Goal: Task Accomplishment & Management: Use online tool/utility

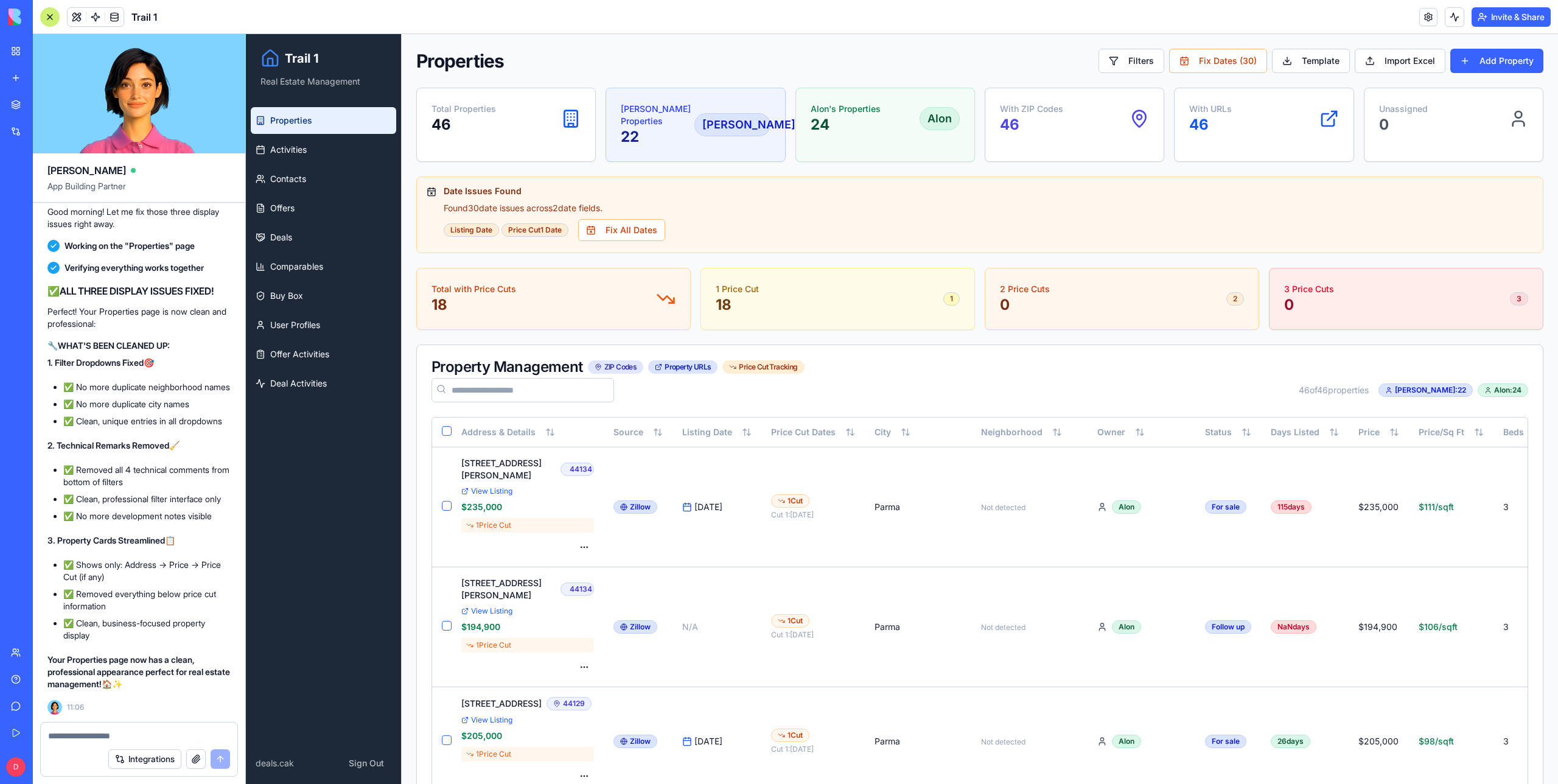
scroll to position [83003, 0]
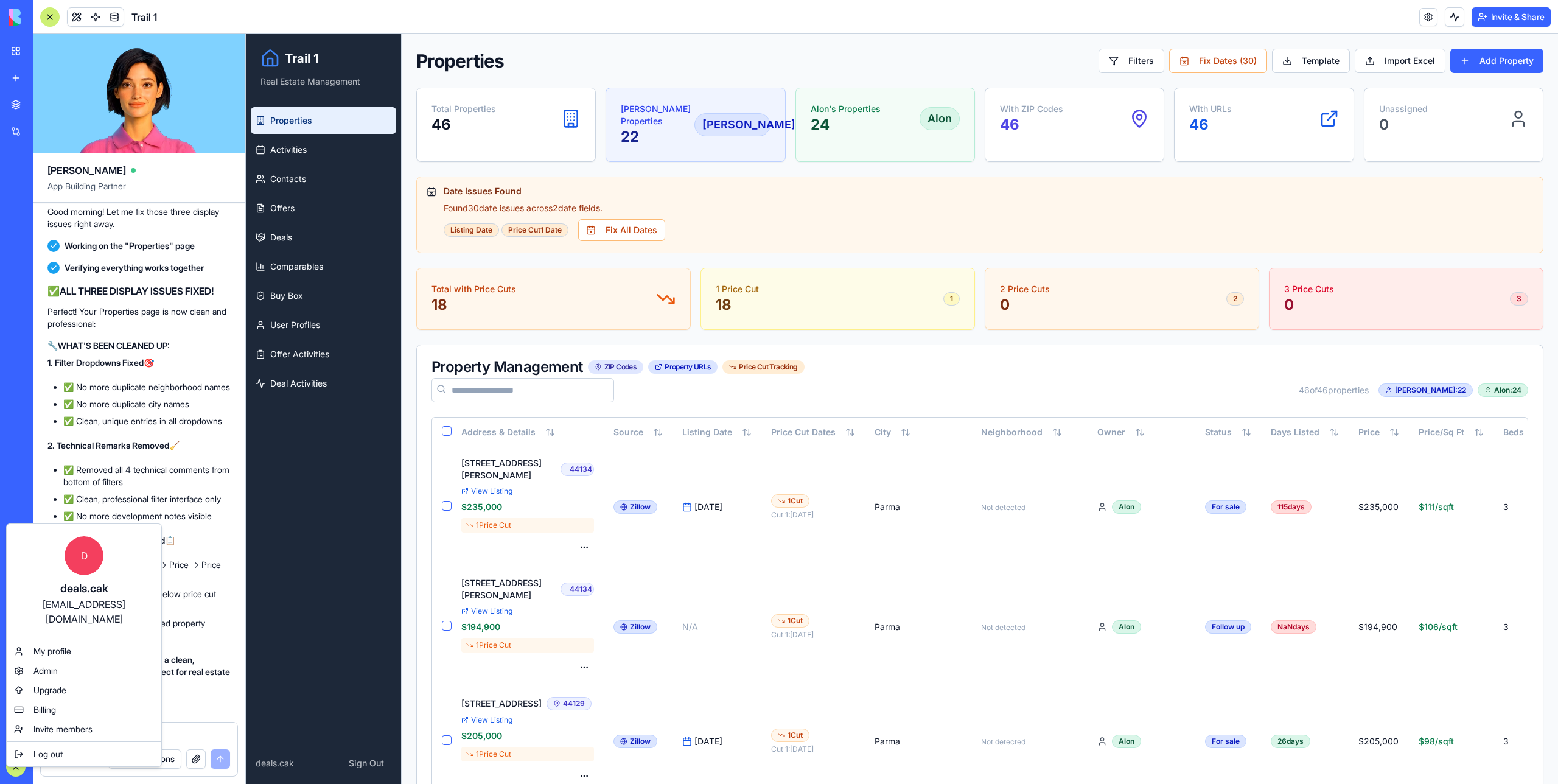
click at [163, 387] on html "BETA My Workspace New app Marketplace Integrations Recent Real Estate AI Assist…" at bounding box center [779, 392] width 1558 height 784
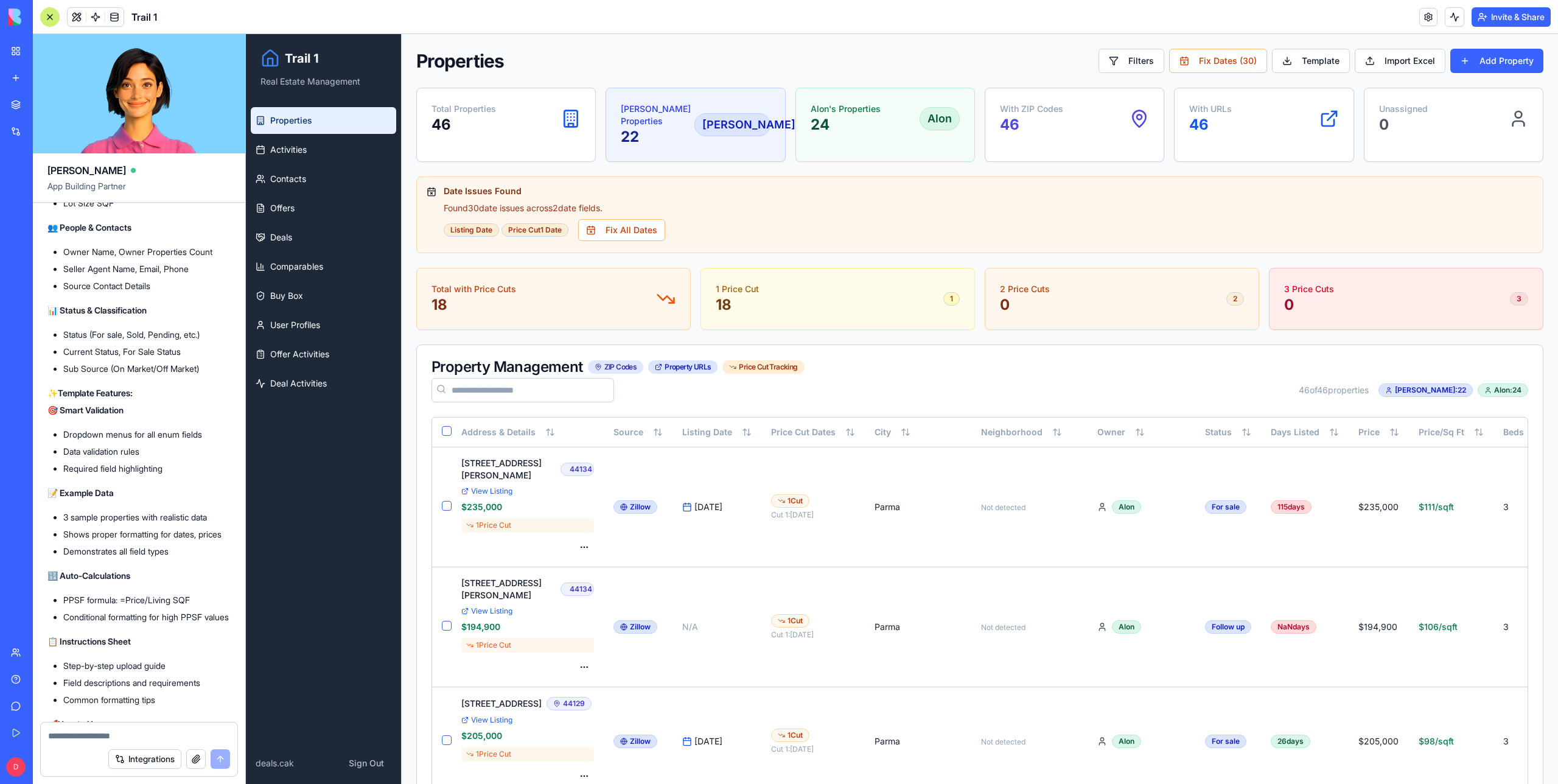
scroll to position [18608, 0]
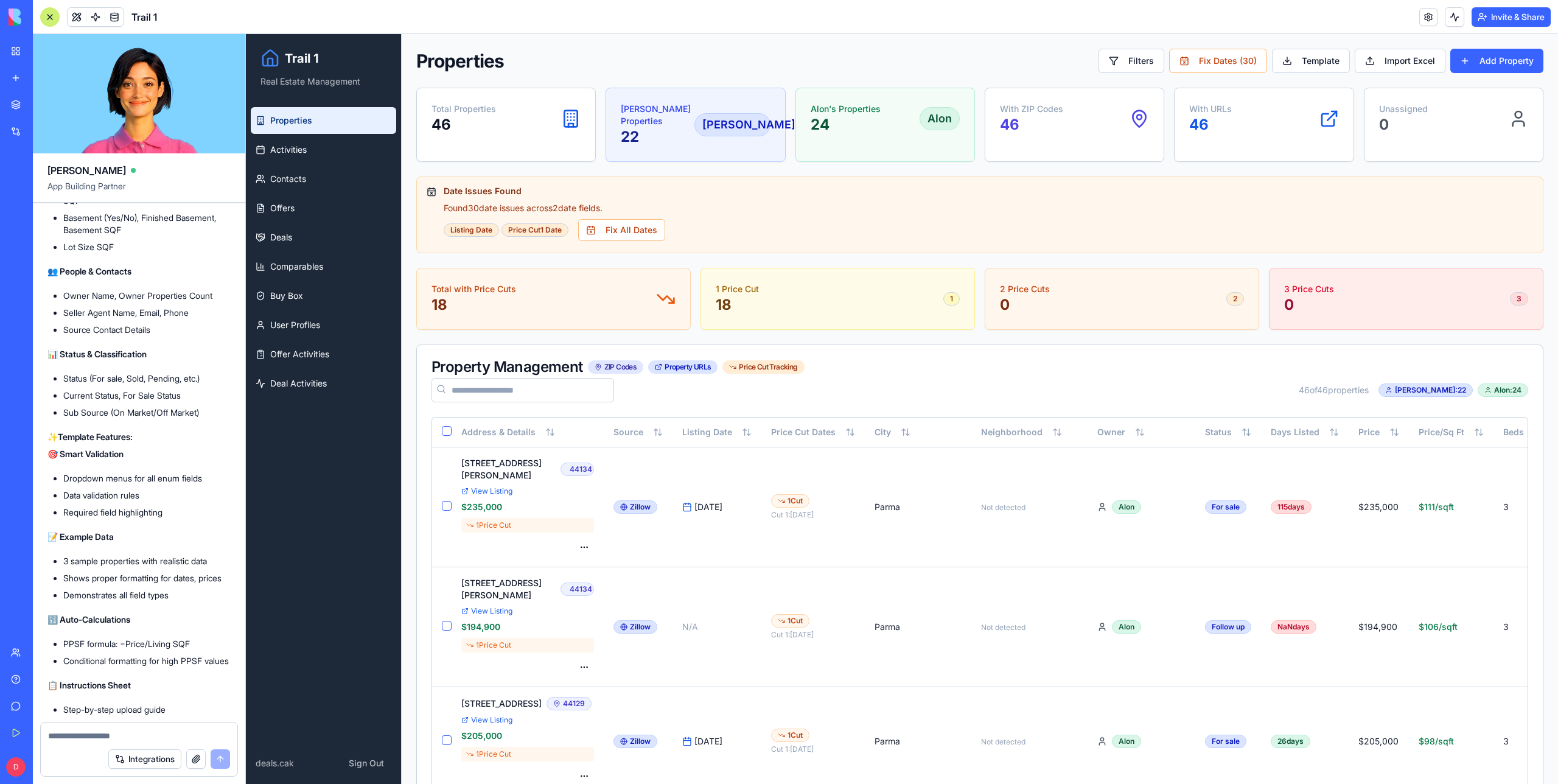
drag, startPoint x: 74, startPoint y: 265, endPoint x: 84, endPoint y: 290, distance: 26.9
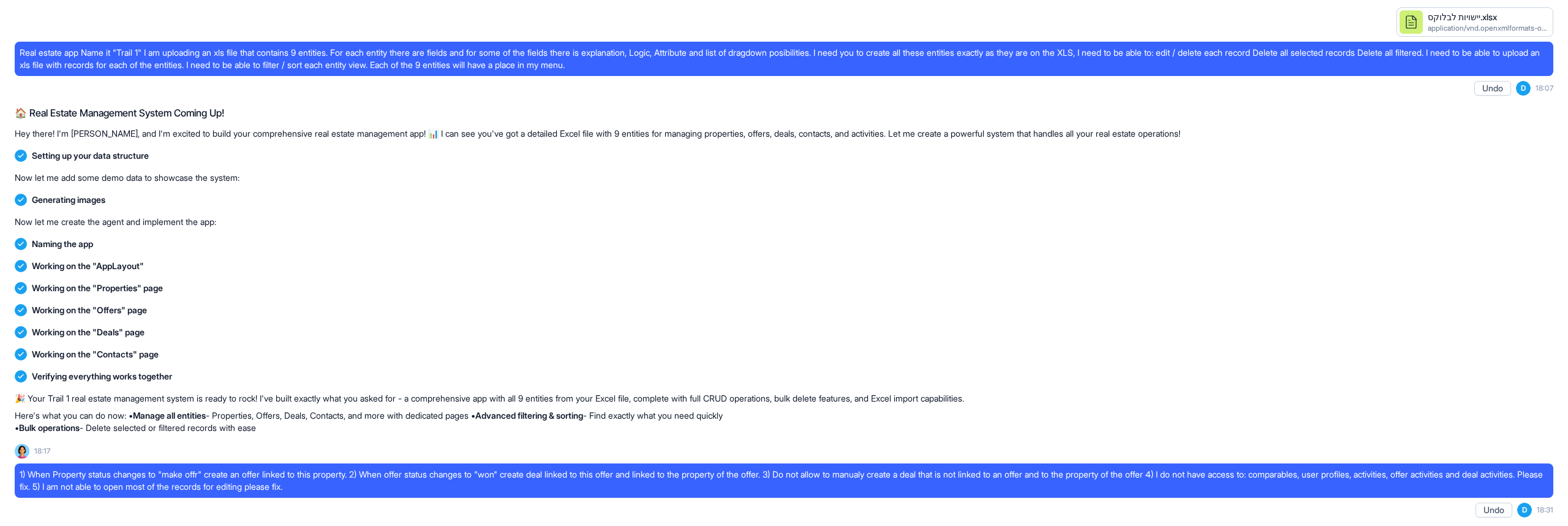
scroll to position [0, 0]
click at [260, 314] on div "Working on the "Offers" page" at bounding box center [784, 311] width 1539 height 13
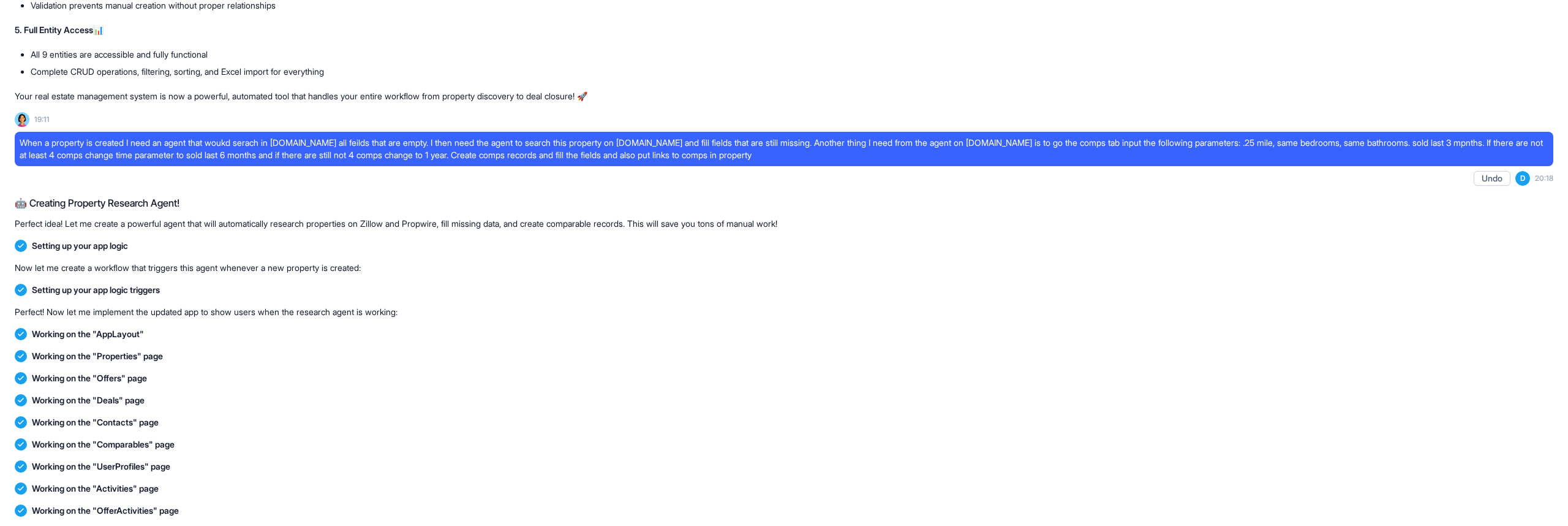
scroll to position [2518, 0]
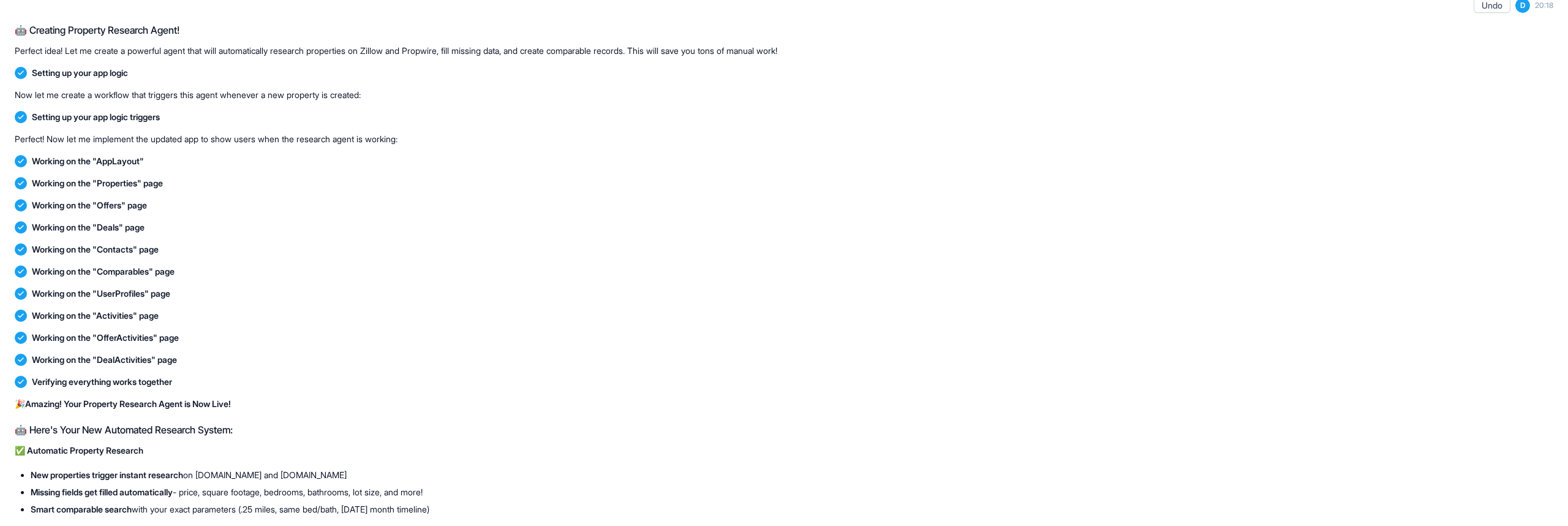
click at [368, 302] on div "Working on the "UserProfiles" page" at bounding box center [784, 294] width 1539 height 22
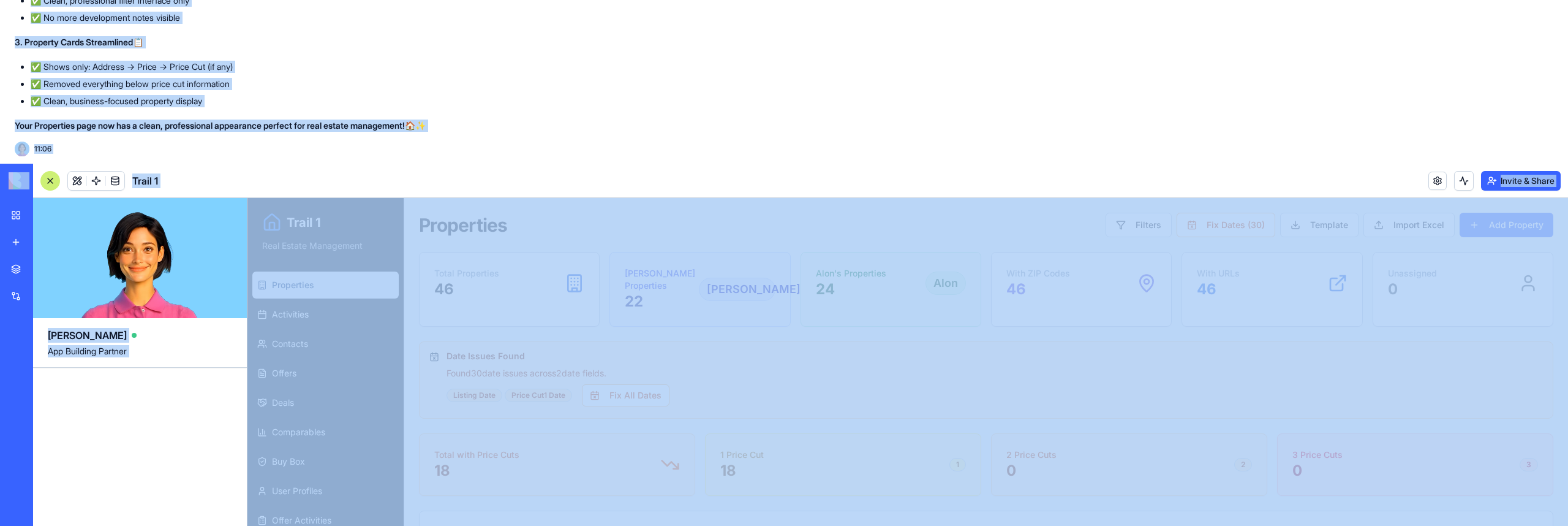
scroll to position [57071, 0]
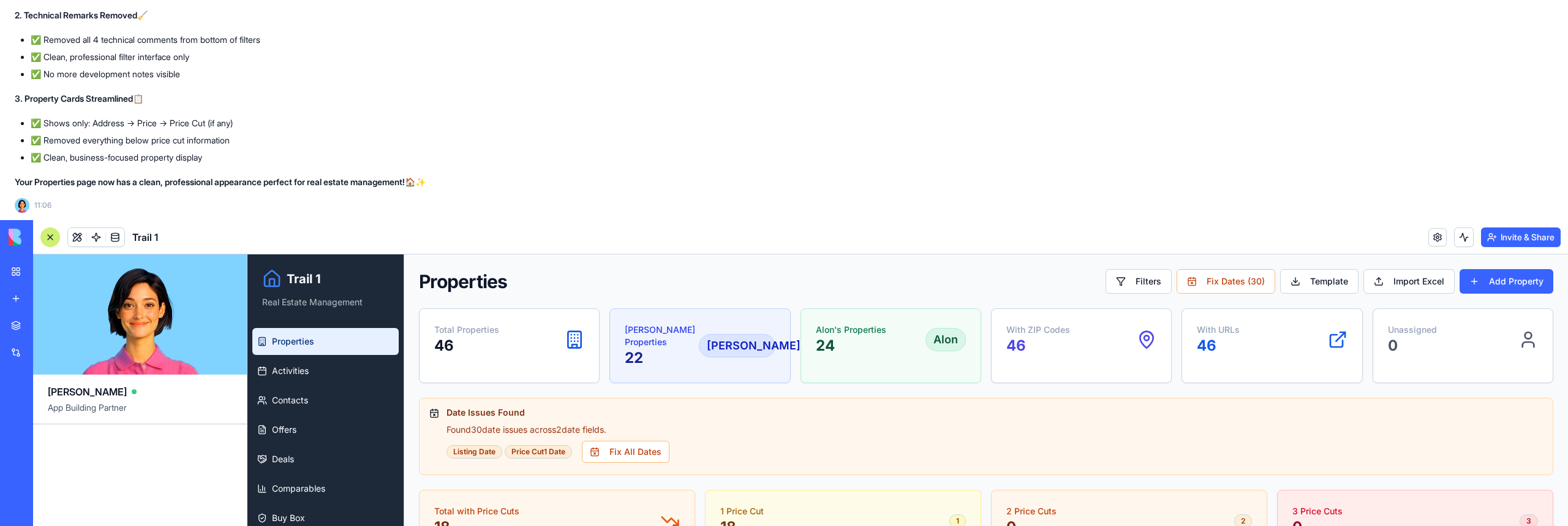
click at [179, 403] on span "App Building Partner" at bounding box center [140, 412] width 185 height 22
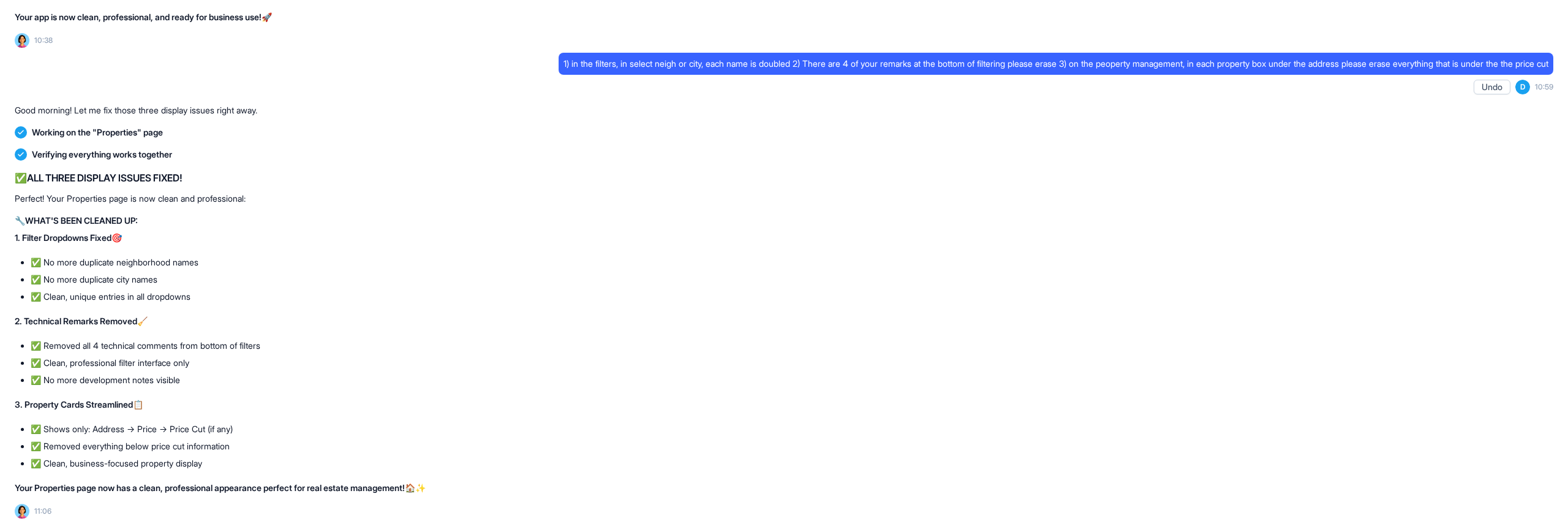
scroll to position [56751, 0]
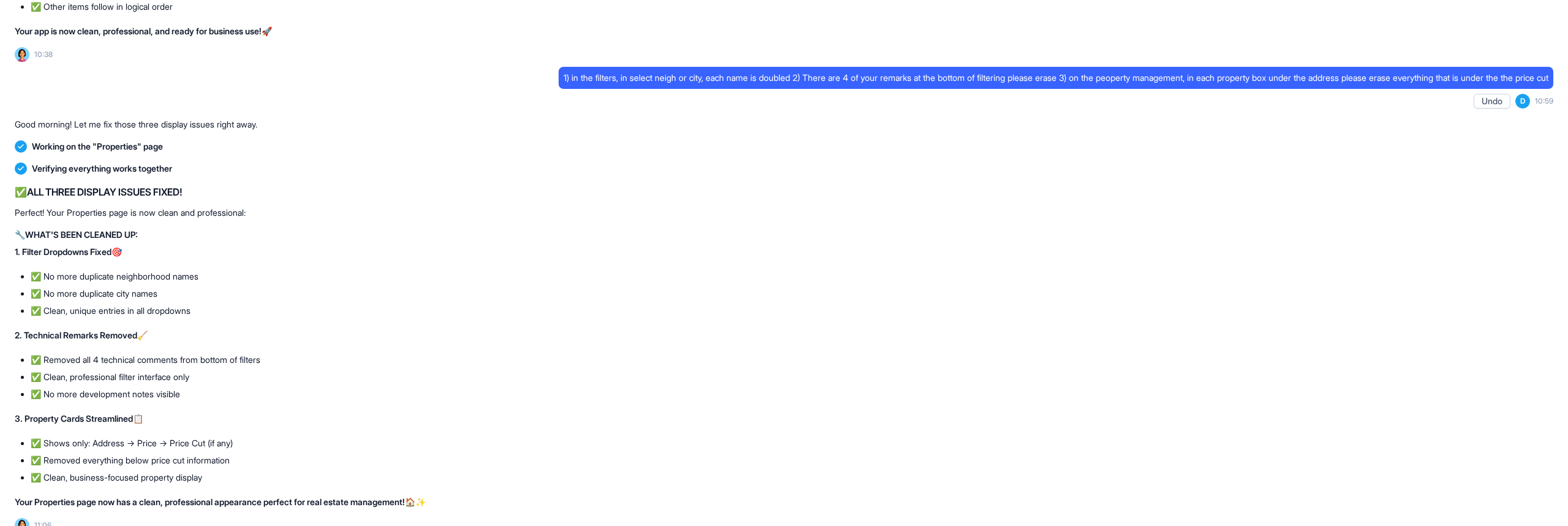
click at [318, 496] on strong "Your Properties page now has a clean, professional appearance perfect for real …" at bounding box center [209, 502] width 390 height 11
click at [376, 416] on div "✅ ALL THREE DISPLAY ISSUES FIXED! Perfect! Your Properties page is now clean an…" at bounding box center [784, 346] width 1539 height 324
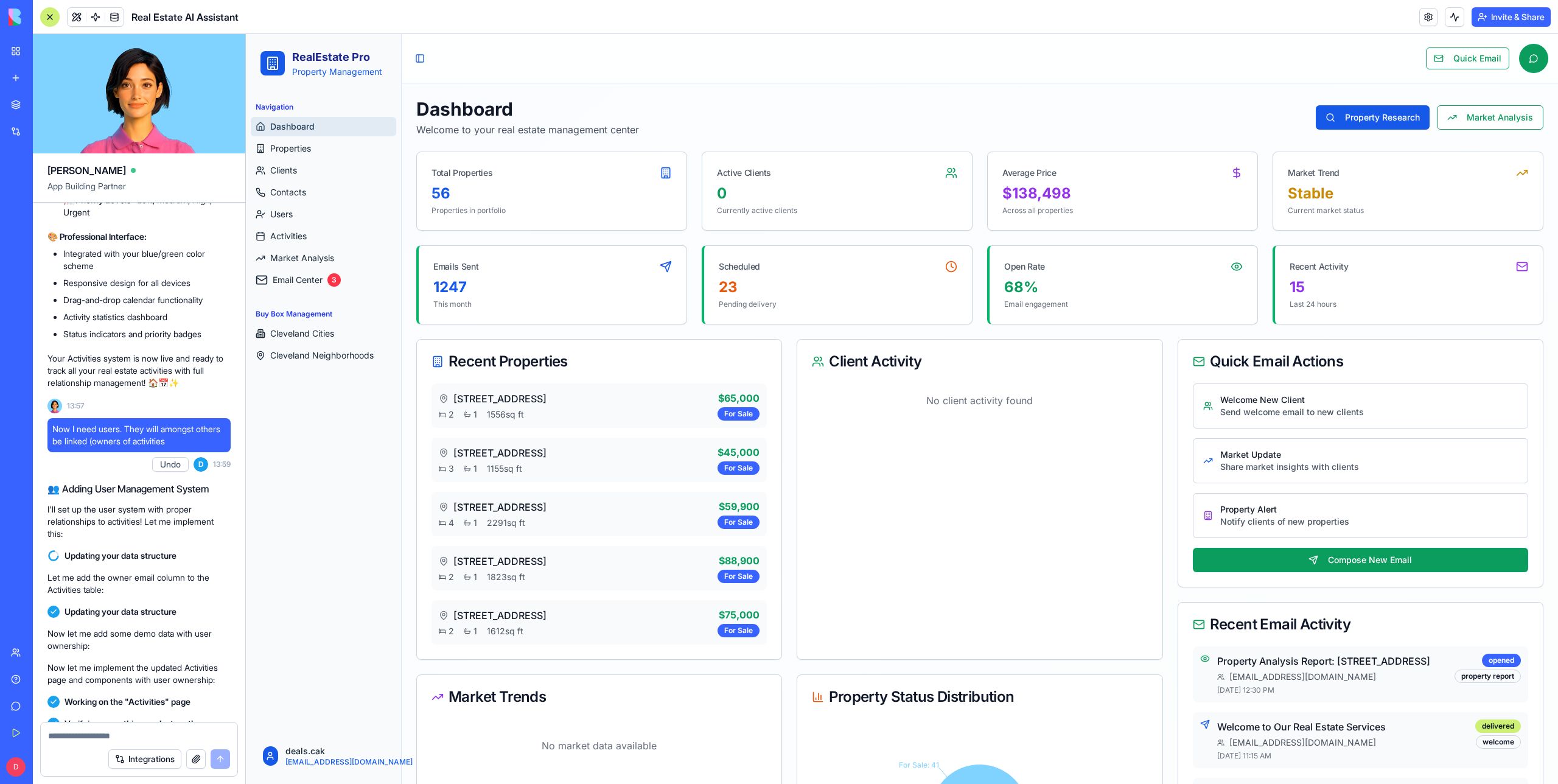
scroll to position [4748, 0]
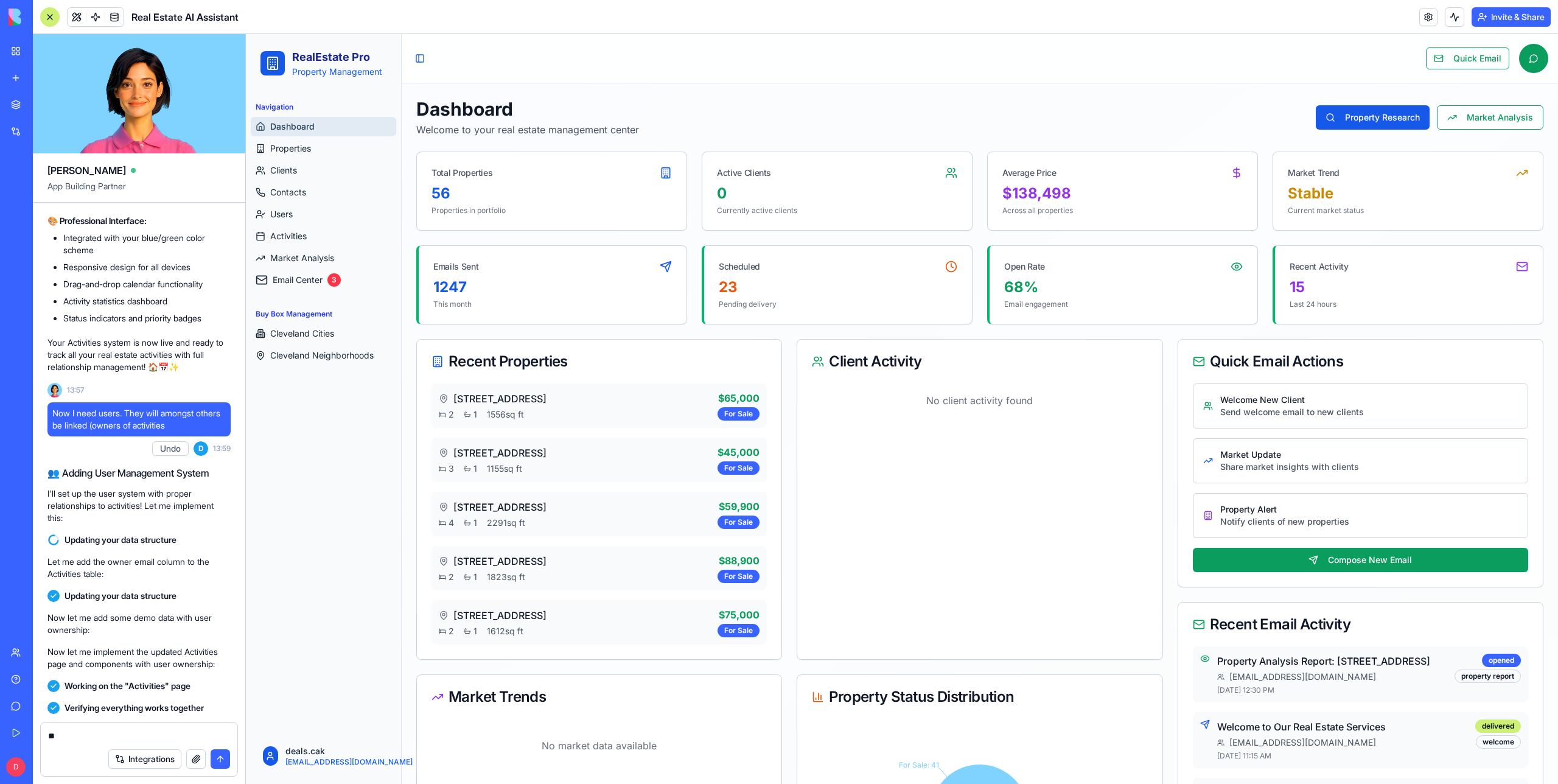
type textarea "***"
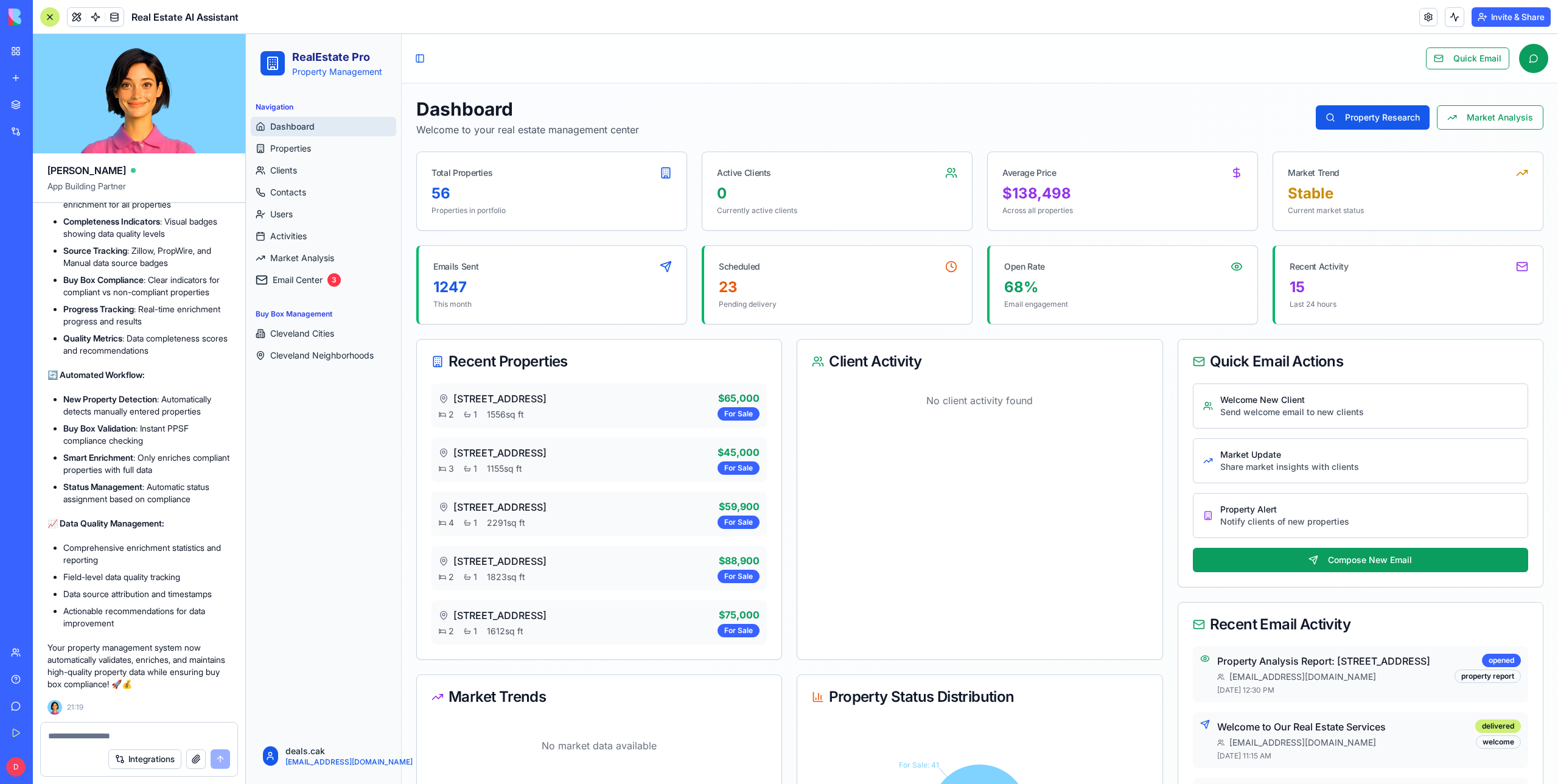
scroll to position [28879, 0]
